Goal: Task Accomplishment & Management: Complete application form

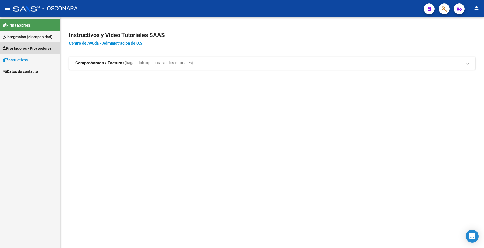
click at [35, 46] on span "Prestadores / Proveedores" at bounding box center [27, 48] width 49 height 6
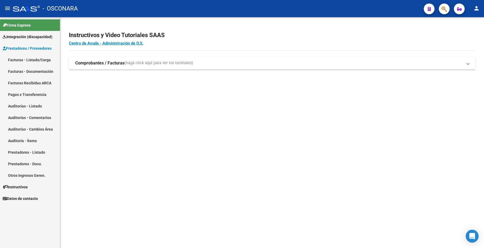
click at [37, 58] on link "Facturas - Listado/Carga" at bounding box center [30, 60] width 60 height 12
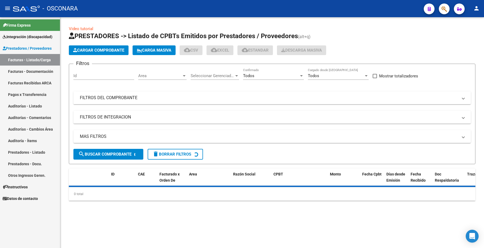
click at [104, 47] on button "Cargar Comprobante" at bounding box center [99, 50] width 60 height 10
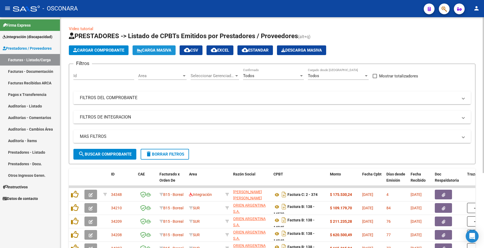
click at [151, 49] on span "Carga Masiva" at bounding box center [154, 50] width 34 height 5
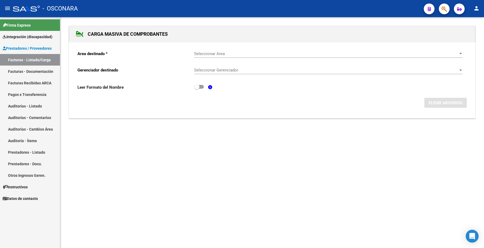
click at [213, 54] on span "Seleccionar Area" at bounding box center [326, 53] width 264 height 5
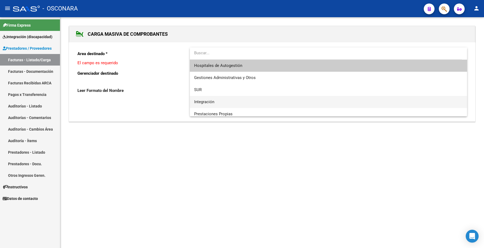
click at [206, 101] on span "Integración" at bounding box center [204, 102] width 20 height 5
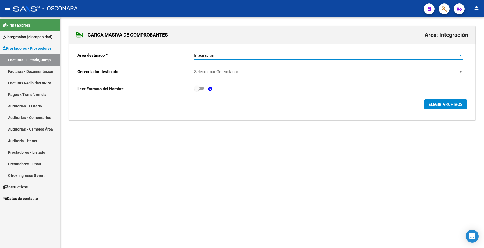
click at [209, 72] on span "Seleccionar Gerenciador" at bounding box center [326, 71] width 264 height 5
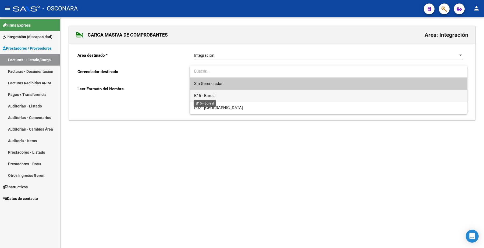
click at [212, 94] on span "B15 - Boreal" at bounding box center [205, 95] width 22 height 5
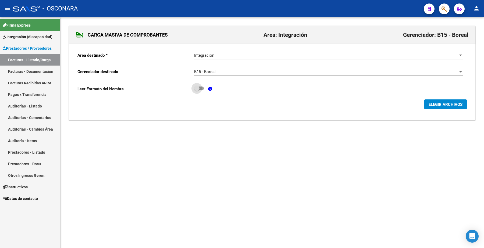
click at [202, 89] on span at bounding box center [199, 89] width 10 height 4
click at [197, 90] on input "checkbox" at bounding box center [197, 90] width 0 height 0
checkbox input "true"
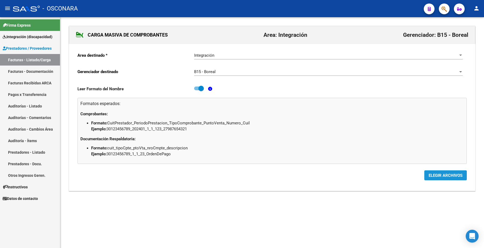
click at [441, 175] on span "ELEGIR ARCHIVOS" at bounding box center [446, 175] width 34 height 5
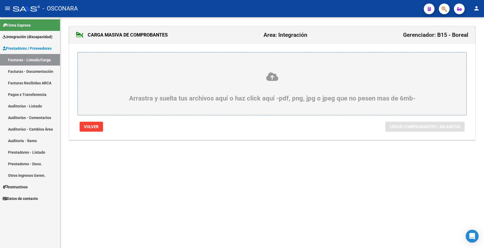
click at [286, 82] on div "Arrastra y suelta tus archivos aquí o haz click aquí -pdf, png, jpg o jpeg que …" at bounding box center [272, 87] width 363 height 30
click at [0, 0] on input "Arrastra y suelta tus archivos aquí o haz click aquí -pdf, png, jpg o jpeg que …" at bounding box center [0, 0] width 0 height 0
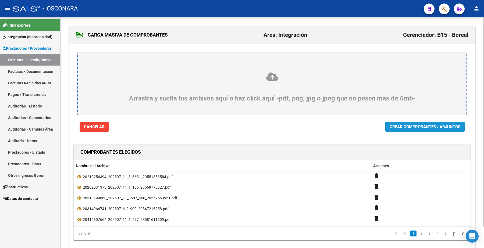
click at [399, 123] on button "Crear Comprobantes / Adjuntos" at bounding box center [424, 127] width 79 height 10
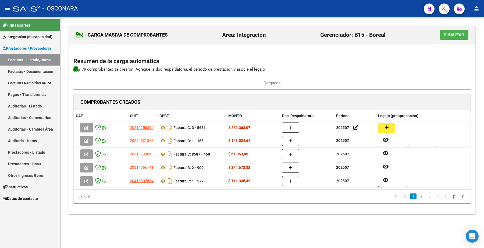
click at [447, 33] on span "Finalizar" at bounding box center [454, 35] width 20 height 5
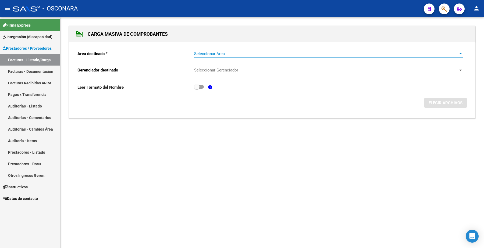
click at [213, 53] on span "Seleccionar Area" at bounding box center [326, 53] width 264 height 5
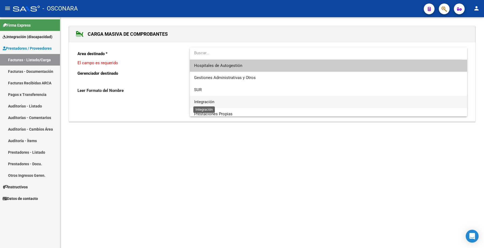
click at [209, 100] on span "Integración" at bounding box center [204, 102] width 20 height 5
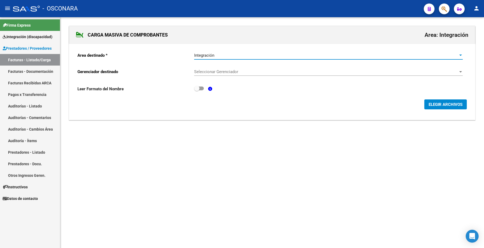
click at [215, 70] on span "Seleccionar Gerenciador" at bounding box center [326, 71] width 264 height 5
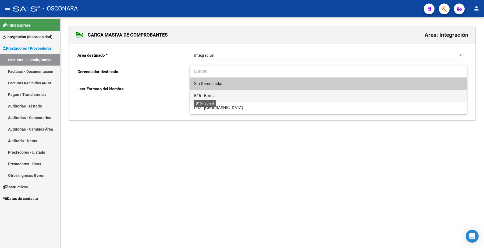
click at [214, 95] on span "B15 - Boreal" at bounding box center [205, 95] width 22 height 5
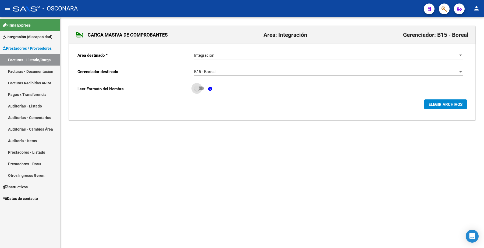
click at [203, 87] on span at bounding box center [199, 89] width 10 height 4
click at [197, 90] on input "checkbox" at bounding box center [197, 90] width 0 height 0
checkbox input "true"
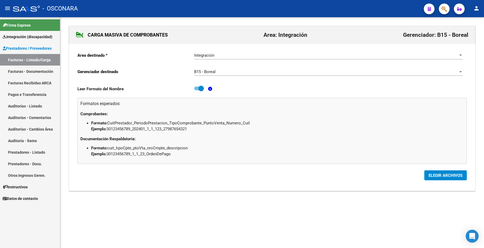
click at [436, 174] on span "ELEGIR ARCHIVOS" at bounding box center [446, 175] width 34 height 5
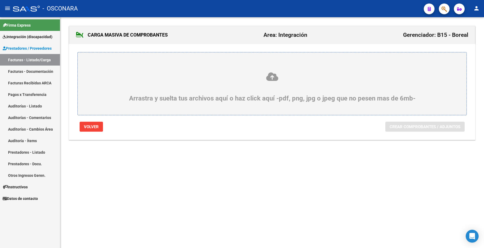
click at [292, 109] on div "Arrastra y suelta tus archivos aquí o haz click aquí -pdf, png, jpg o jpeg que …" at bounding box center [271, 83] width 389 height 63
click at [267, 76] on icon at bounding box center [272, 77] width 363 height 10
click at [0, 0] on input "Arrastra y suelta tus archivos aquí o haz click aquí -pdf, png, jpg o jpeg que …" at bounding box center [0, 0] width 0 height 0
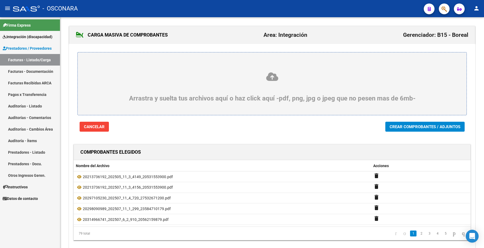
click at [417, 125] on span "Crear Comprobantes / Adjuntos" at bounding box center [425, 127] width 71 height 5
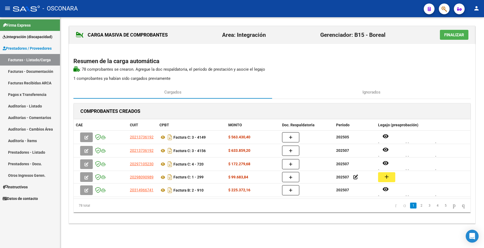
click at [452, 35] on span "Finalizar" at bounding box center [454, 35] width 20 height 5
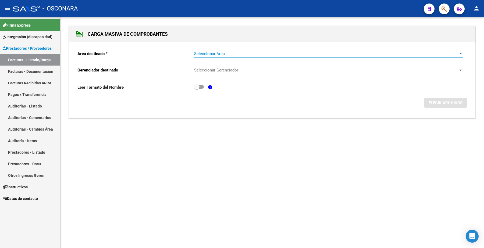
click at [237, 55] on span "Seleccionar Area" at bounding box center [326, 53] width 264 height 5
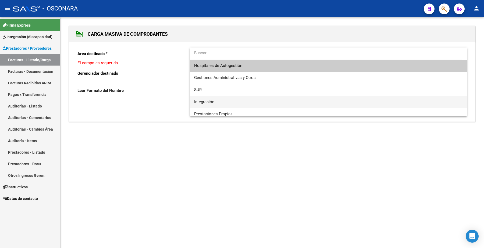
click at [209, 100] on span "Integración" at bounding box center [204, 102] width 20 height 5
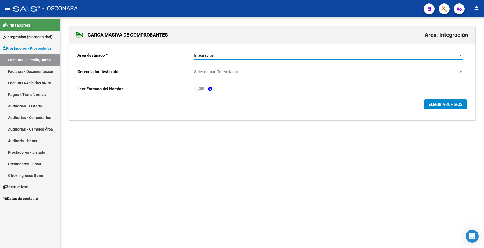
click at [213, 68] on div "Seleccionar Gerenciador Seleccionar Gerenciador" at bounding box center [328, 70] width 269 height 12
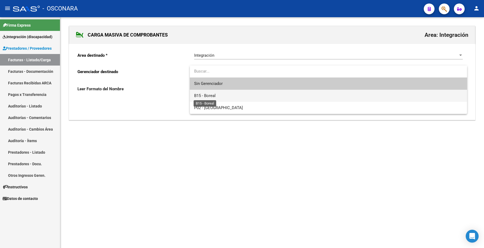
click at [203, 94] on span "B15 - Boreal" at bounding box center [205, 95] width 22 height 5
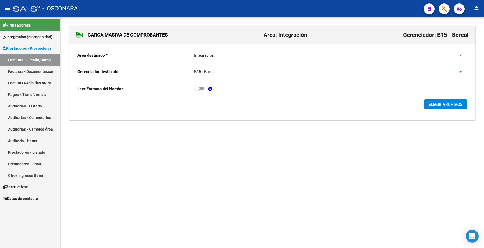
click at [202, 87] on span at bounding box center [199, 89] width 10 height 4
click at [197, 90] on input "checkbox" at bounding box center [197, 90] width 0 height 0
checkbox input "true"
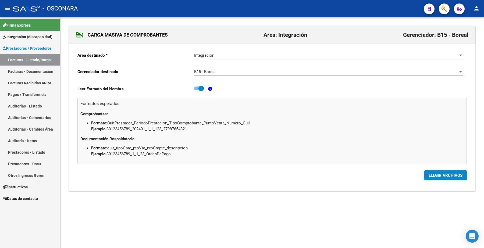
click at [433, 174] on span "ELEGIR ARCHIVOS" at bounding box center [446, 175] width 34 height 5
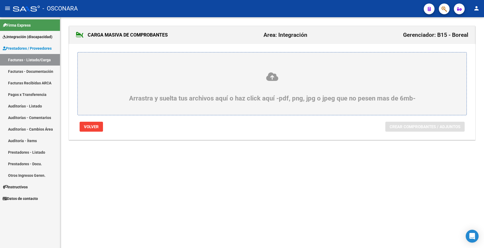
click at [154, 81] on icon at bounding box center [272, 77] width 363 height 10
click at [0, 0] on input "Arrastra y suelta tus archivos aquí o haz click aquí -pdf, png, jpg o jpeg que …" at bounding box center [0, 0] width 0 height 0
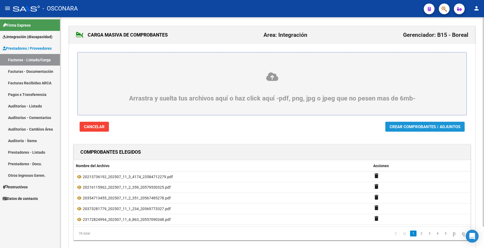
click at [424, 125] on span "Crear Comprobantes / Adjuntos" at bounding box center [425, 127] width 71 height 5
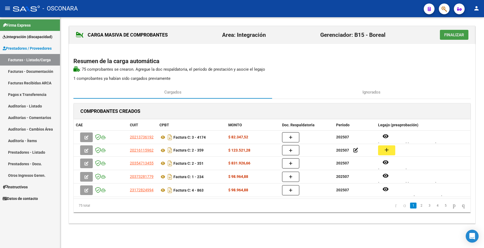
click at [456, 33] on span "Finalizar" at bounding box center [454, 35] width 20 height 5
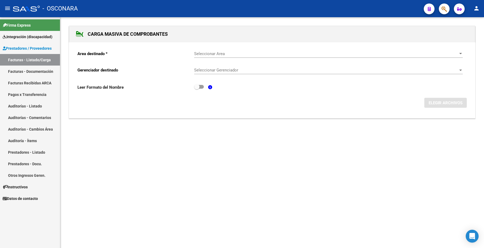
click at [202, 50] on div "Seleccionar Area Seleccionar Area" at bounding box center [328, 52] width 269 height 12
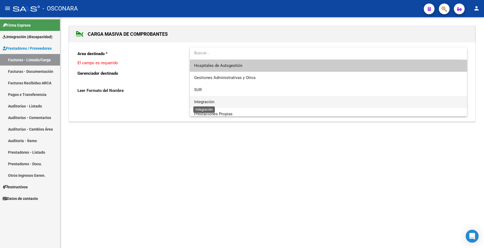
click at [204, 101] on span "Integración" at bounding box center [204, 102] width 20 height 5
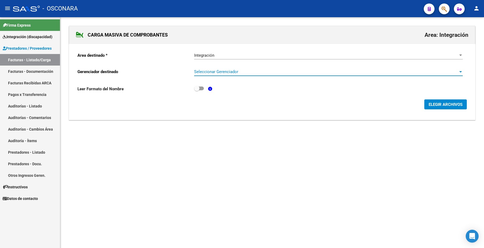
click at [206, 70] on span "Seleccionar Gerenciador" at bounding box center [326, 71] width 264 height 5
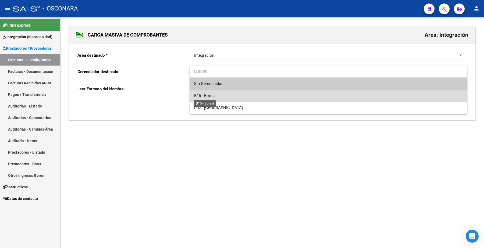
click at [205, 95] on span "B15 - Boreal" at bounding box center [205, 95] width 22 height 5
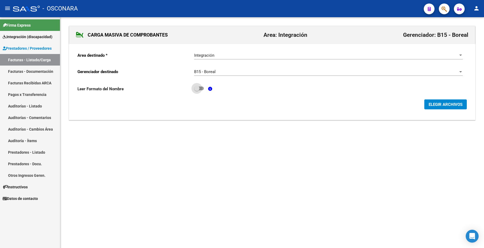
click at [202, 85] on label at bounding box center [199, 88] width 10 height 6
click at [197, 90] on input "checkbox" at bounding box center [197, 90] width 0 height 0
checkbox input "true"
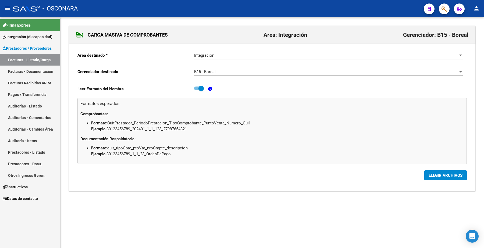
click at [435, 175] on span "ELEGIR ARCHIVOS" at bounding box center [446, 175] width 34 height 5
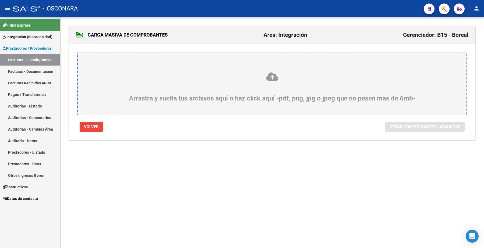
click at [174, 81] on icon at bounding box center [272, 77] width 363 height 10
click at [0, 0] on input "Arrastra y suelta tus archivos aquí o haz click aquí -pdf, png, jpg o jpeg que …" at bounding box center [0, 0] width 0 height 0
